Goal: Transaction & Acquisition: Purchase product/service

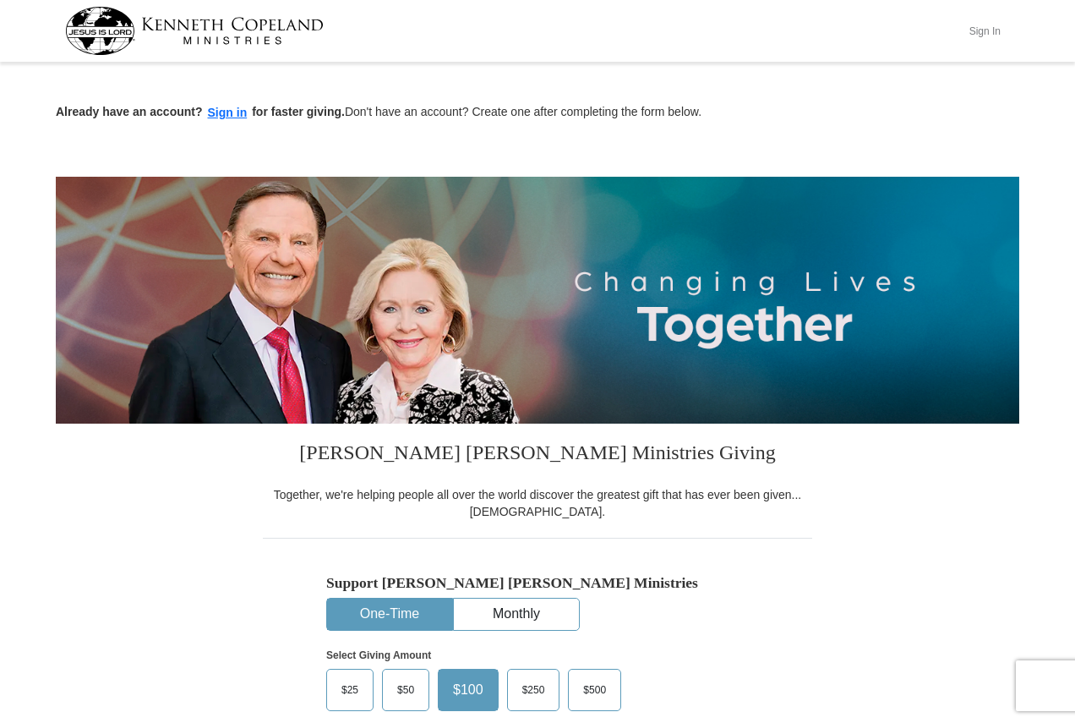
click at [974, 41] on button "Sign In" at bounding box center [984, 31] width 51 height 26
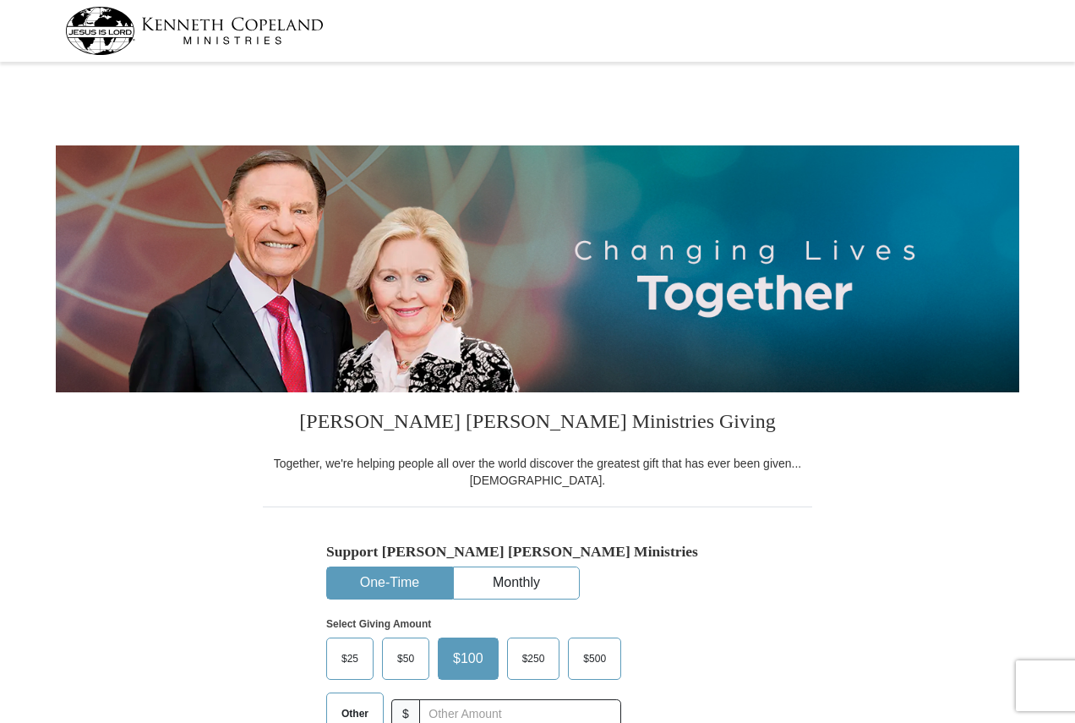
select select "PA"
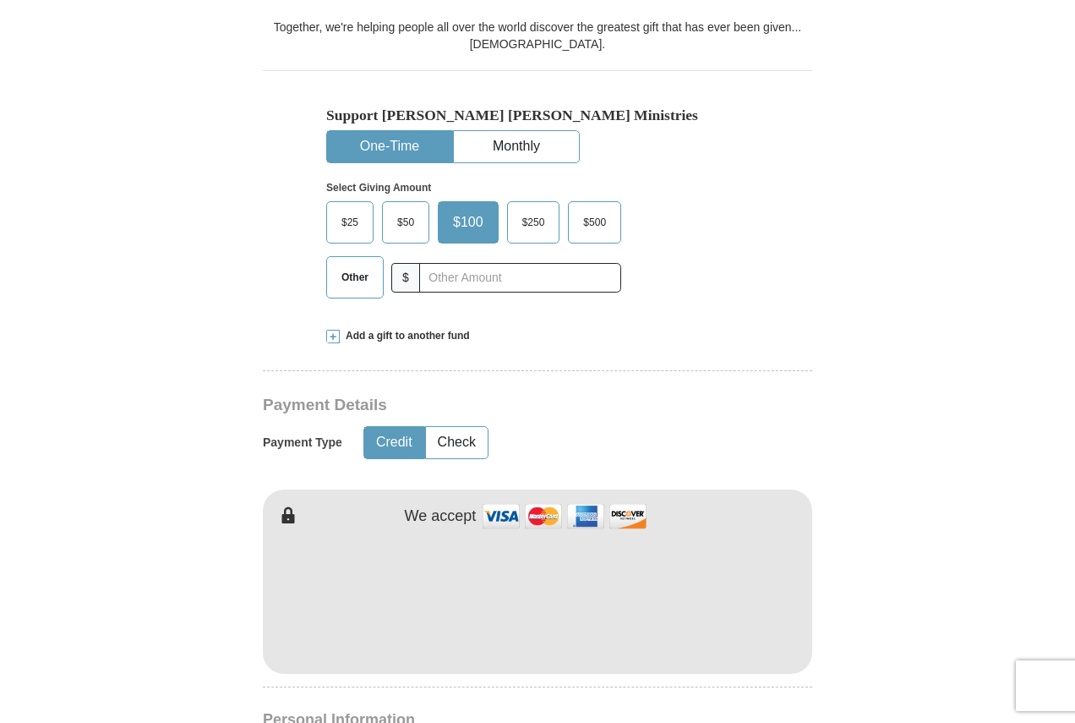
scroll to position [507, 0]
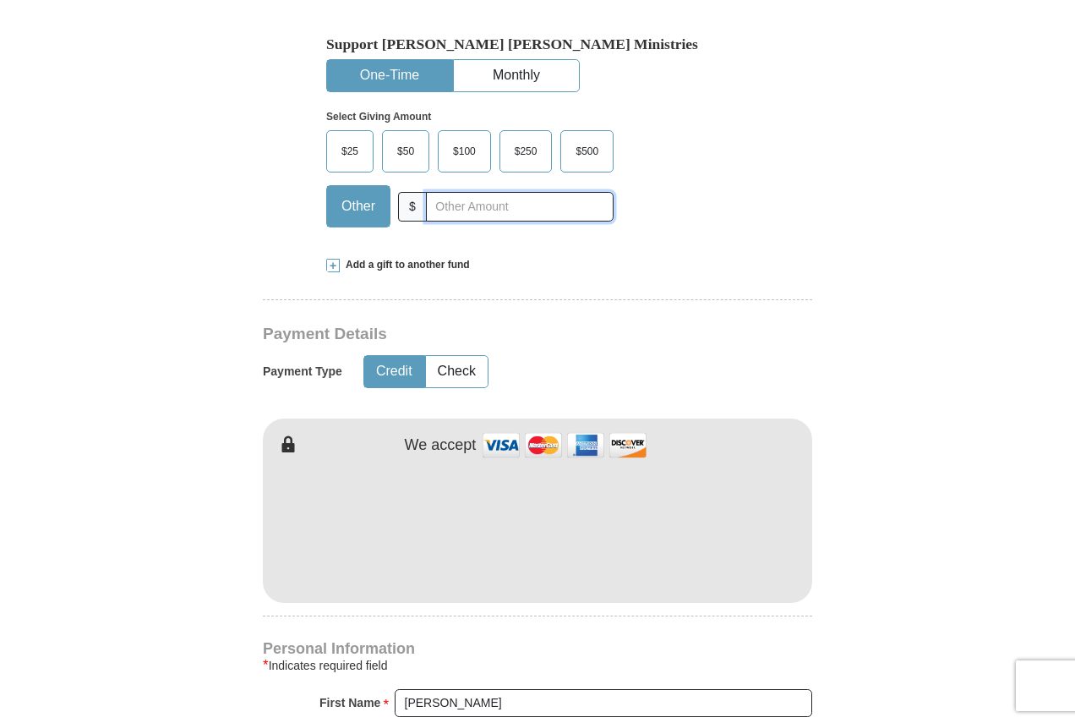
click at [460, 203] on input "text" at bounding box center [520, 207] width 188 height 30
type input "20"
click at [448, 379] on button "Check" at bounding box center [457, 371] width 62 height 31
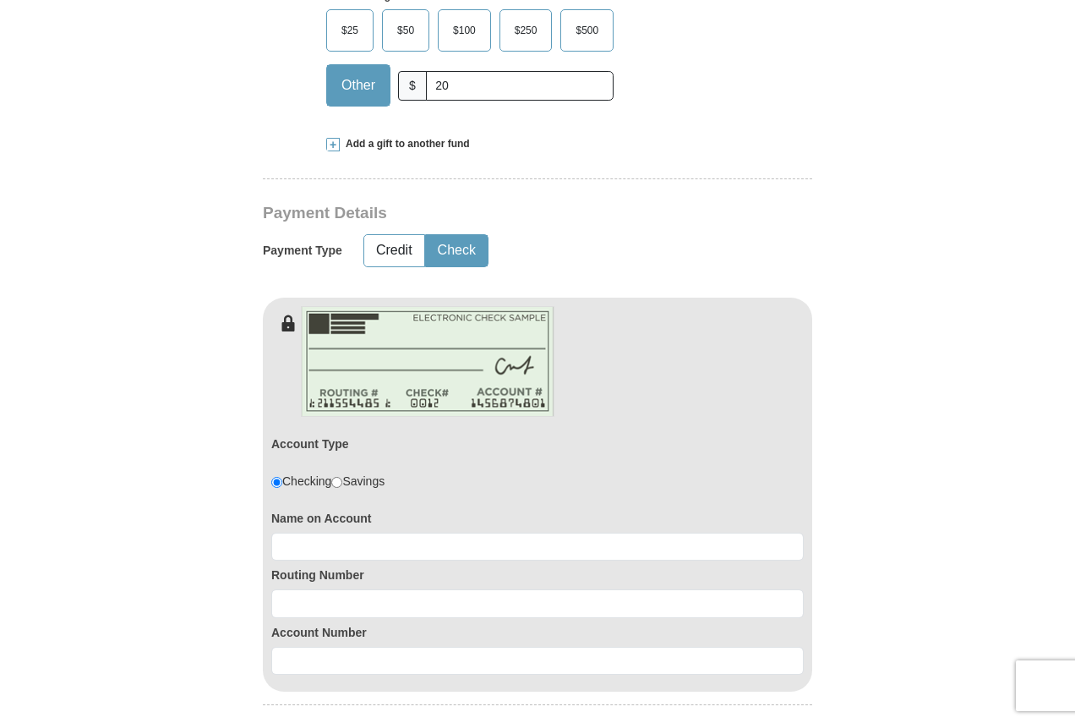
scroll to position [1014, 0]
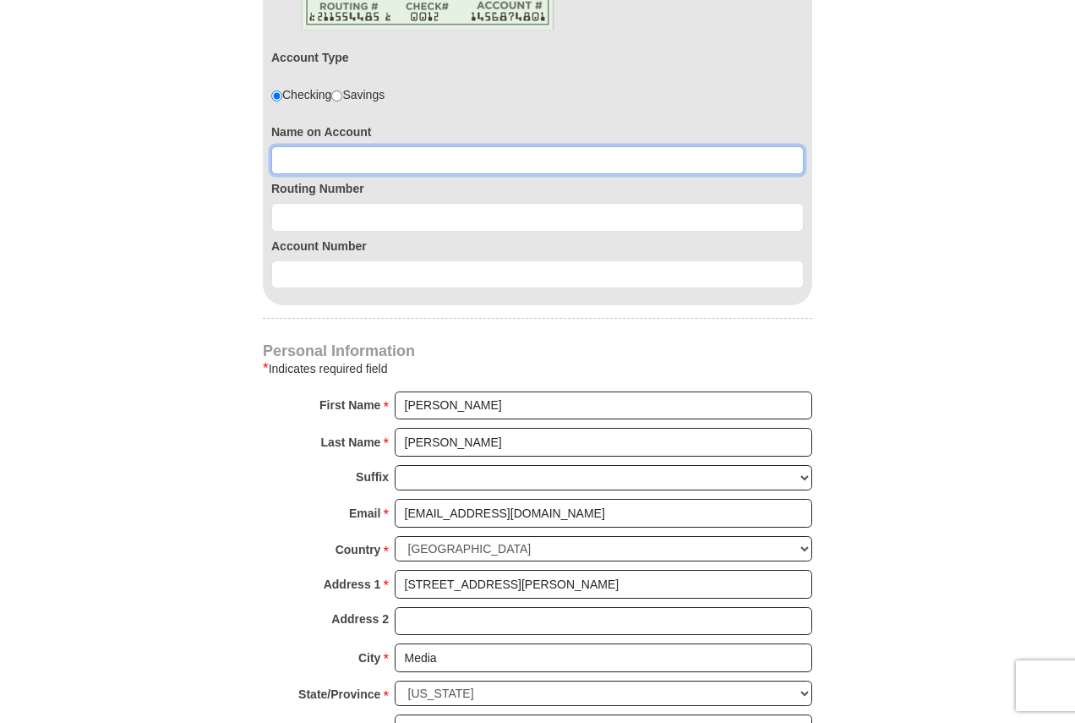
click at [363, 166] on input at bounding box center [537, 160] width 532 height 29
type input "Thomas D Howard"
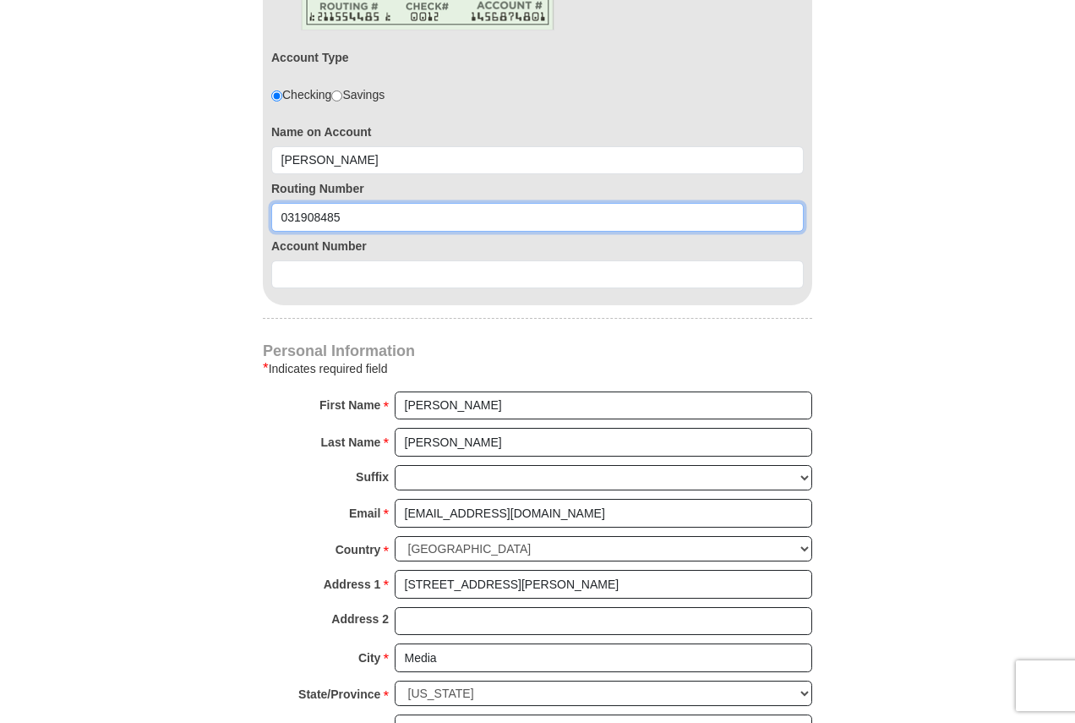
type input "031908485"
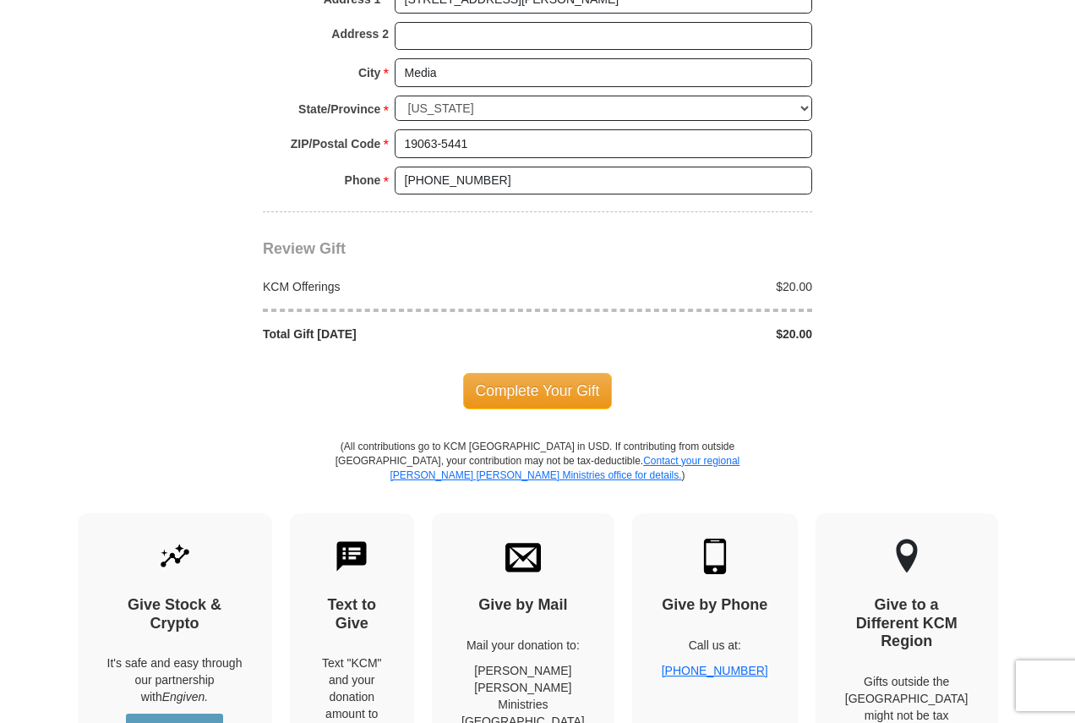
scroll to position [1606, 0]
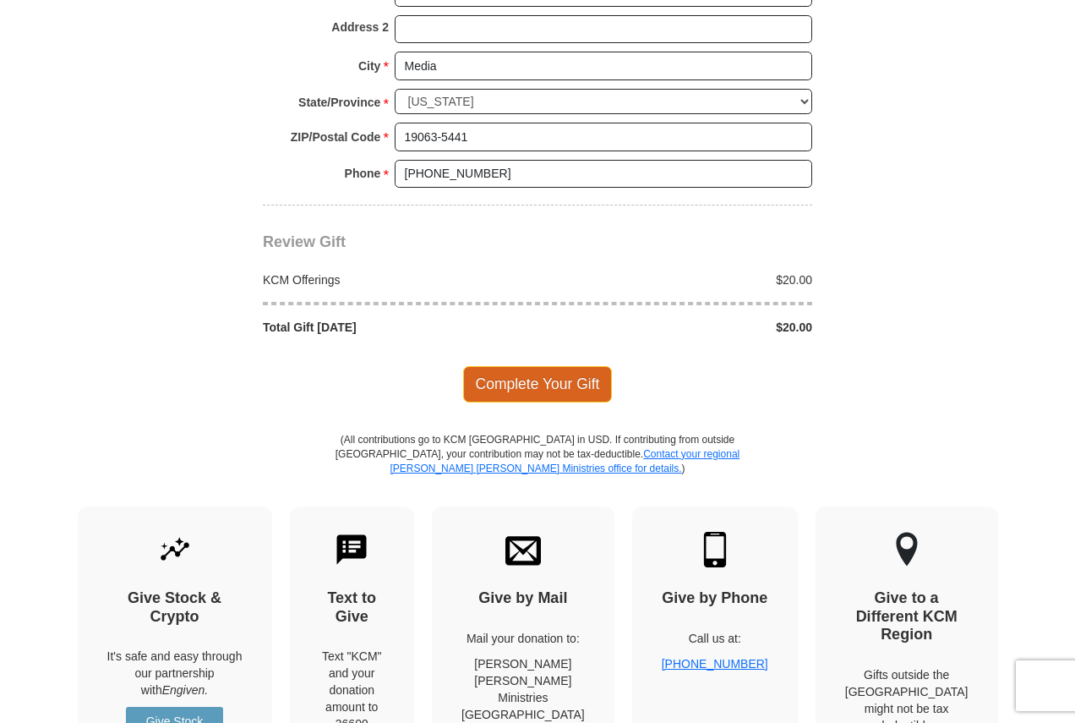
type input "0360154439"
click at [550, 379] on span "Complete Your Gift" at bounding box center [538, 383] width 150 height 35
